Goal: Navigation & Orientation: Understand site structure

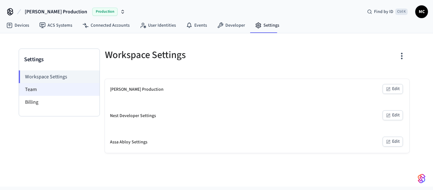
click at [65, 92] on li "Team" at bounding box center [59, 89] width 81 height 13
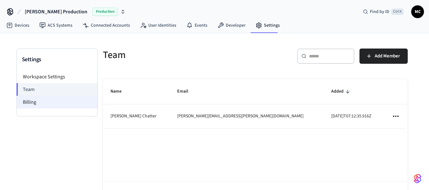
click at [63, 100] on li "Billing" at bounding box center [57, 102] width 81 height 13
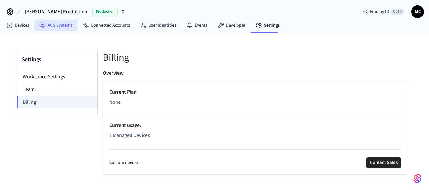
click at [45, 22] on icon at bounding box center [42, 25] width 6 height 6
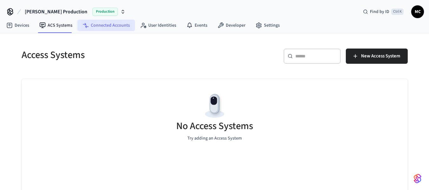
click at [87, 23] on icon at bounding box center [86, 25] width 6 height 6
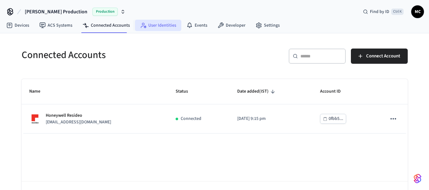
click at [161, 20] on link "User Identities" at bounding box center [158, 25] width 46 height 11
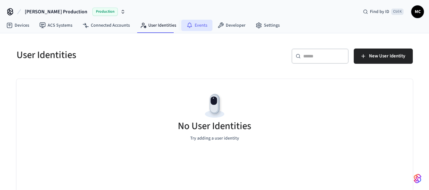
click at [198, 28] on link "Events" at bounding box center [196, 25] width 31 height 11
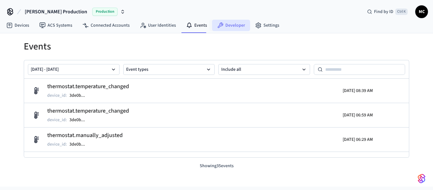
click at [218, 24] on icon at bounding box center [221, 26] width 6 height 6
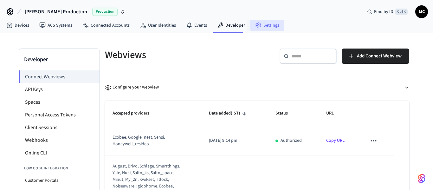
click at [262, 23] on link "Settings" at bounding box center [267, 25] width 34 height 11
